Goal: Task Accomplishment & Management: Manage account settings

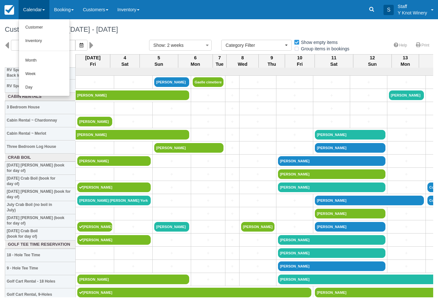
select select
click at [28, 28] on link "Customer" at bounding box center [44, 27] width 51 height 13
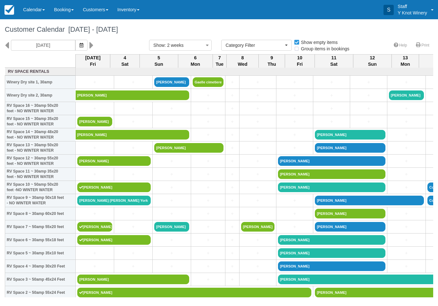
select select
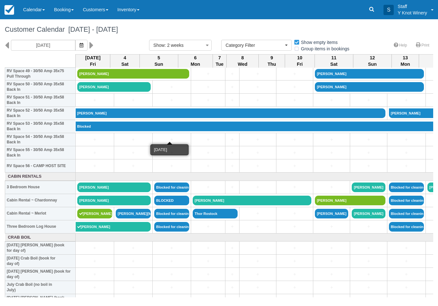
scroll to position [665, 0]
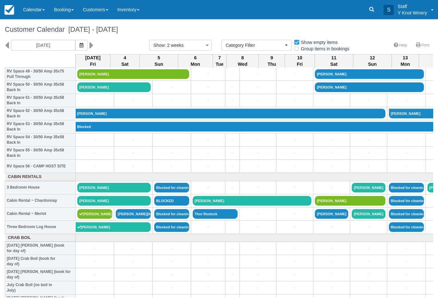
click at [112, 206] on link "[PERSON_NAME]" at bounding box center [113, 201] width 73 height 10
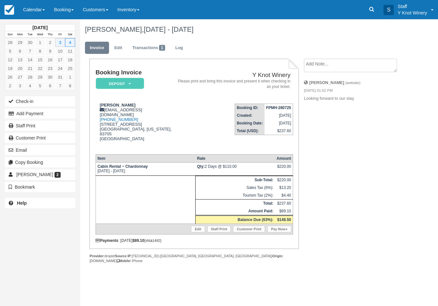
click at [24, 101] on button "Check-in" at bounding box center [40, 101] width 71 height 10
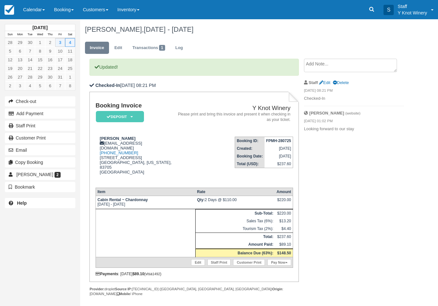
click at [274, 266] on link "Pay Now" at bounding box center [278, 262] width 23 height 6
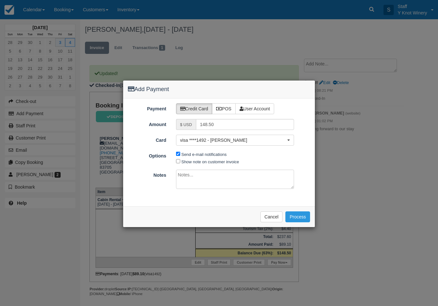
click at [230, 143] on span "visa ****1492 - Dennis Cochems" at bounding box center [233, 140] width 106 height 6
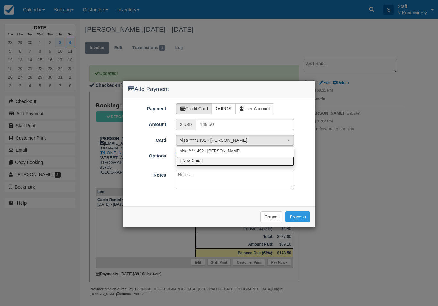
click at [211, 164] on link "[ New Card ]" at bounding box center [235, 161] width 118 height 10
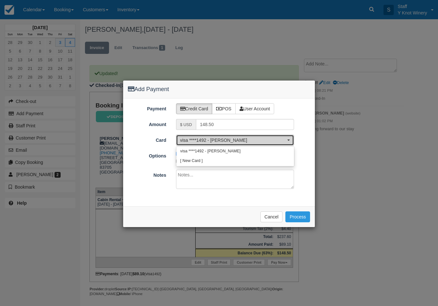
select select "0"
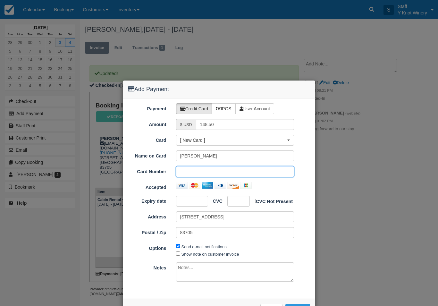
click at [193, 197] on div at bounding box center [192, 201] width 32 height 11
click at [236, 197] on div at bounding box center [238, 201] width 22 height 11
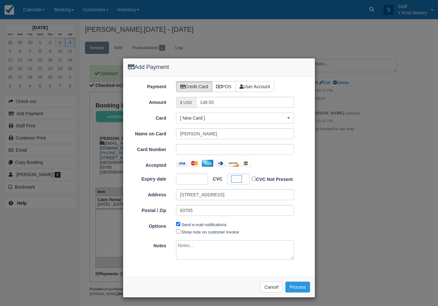
scroll to position [22, 0]
click at [220, 231] on label "Show note on customer invoice" at bounding box center [211, 232] width 58 height 5
click at [180, 231] on input "Show note on customer invoice" at bounding box center [178, 232] width 4 height 4
checkbox input "true"
click at [299, 284] on button "Process" at bounding box center [297, 287] width 25 height 11
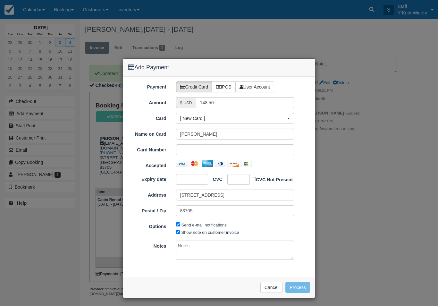
scroll to position [21, 0]
